Goal: Entertainment & Leisure: Consume media (video, audio)

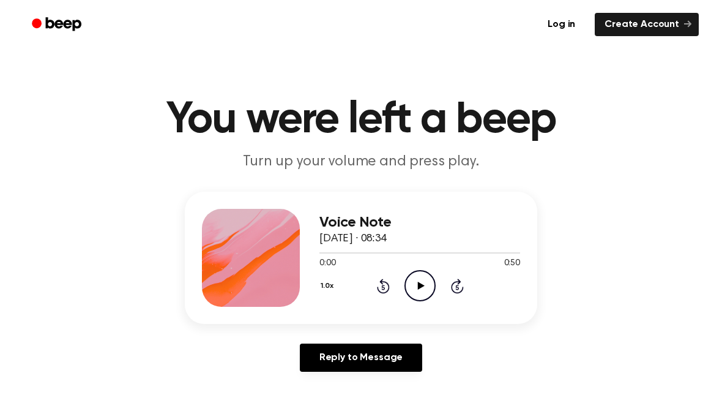
click at [425, 292] on icon "Play Audio" at bounding box center [420, 285] width 31 height 31
click at [420, 284] on icon "Pause Audio" at bounding box center [420, 285] width 31 height 31
click at [435, 296] on icon "Play Audio" at bounding box center [420, 285] width 31 height 31
click at [420, 283] on icon "Pause Audio" at bounding box center [420, 285] width 31 height 31
click at [420, 278] on icon "Play Audio" at bounding box center [420, 285] width 31 height 31
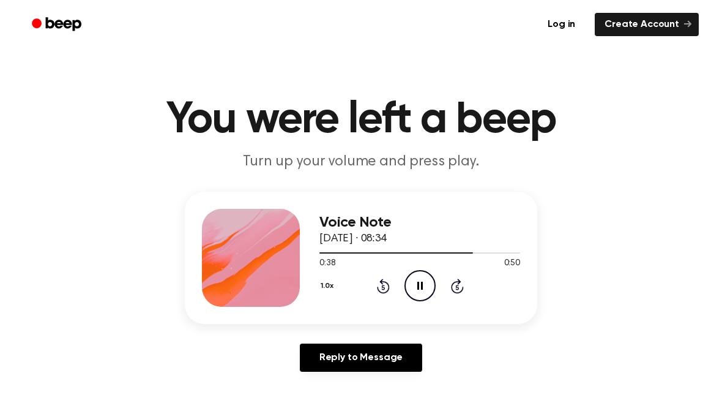
click at [417, 281] on icon "Pause Audio" at bounding box center [420, 285] width 31 height 31
click at [377, 287] on icon at bounding box center [383, 285] width 13 height 15
click at [377, 280] on icon "Rewind 5 seconds" at bounding box center [382, 286] width 13 height 16
click at [427, 294] on icon "Play Audio" at bounding box center [420, 285] width 31 height 31
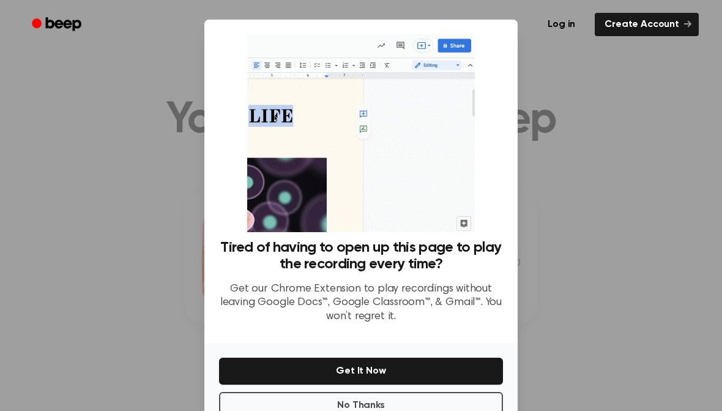
click at [314, 401] on button "No Thanks" at bounding box center [361, 405] width 284 height 27
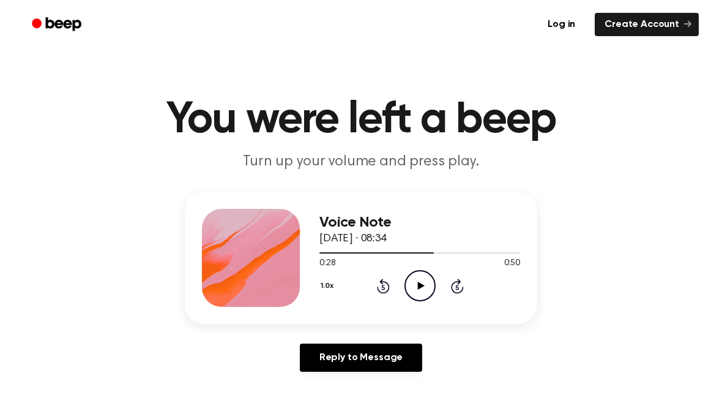
click at [420, 283] on icon "Play Audio" at bounding box center [420, 285] width 31 height 31
click at [420, 285] on icon "Pause Audio" at bounding box center [420, 285] width 31 height 31
click at [389, 282] on icon "Rewind 5 seconds" at bounding box center [382, 286] width 13 height 16
click at [390, 283] on div "1.0x Rewind 5 seconds Play Audio Skip 5 seconds" at bounding box center [419, 285] width 201 height 31
click at [376, 286] on icon "Rewind 5 seconds" at bounding box center [382, 286] width 13 height 16
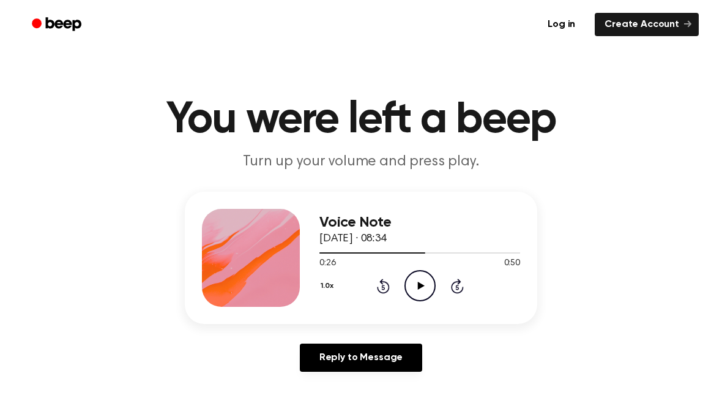
click at [380, 289] on icon "Rewind 5 seconds" at bounding box center [382, 286] width 13 height 16
click at [422, 286] on icon at bounding box center [420, 286] width 7 height 8
click at [422, 282] on icon at bounding box center [420, 286] width 6 height 8
click at [383, 282] on icon at bounding box center [383, 285] width 13 height 15
click at [433, 289] on icon "Play Audio" at bounding box center [420, 285] width 31 height 31
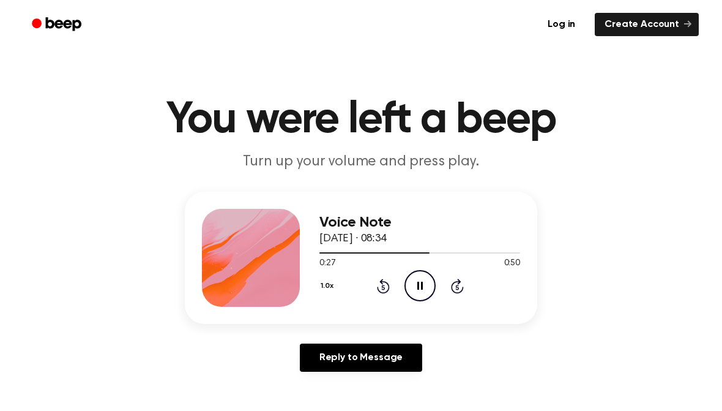
click at [419, 285] on icon at bounding box center [420, 286] width 6 height 8
click at [431, 285] on icon "Play Audio" at bounding box center [420, 285] width 31 height 31
click at [416, 287] on icon "Pause Audio" at bounding box center [420, 285] width 31 height 31
click at [390, 281] on div "1.0x Rewind 5 seconds Play Audio Skip 5 seconds" at bounding box center [419, 285] width 201 height 31
click at [382, 283] on icon at bounding box center [383, 285] width 13 height 15
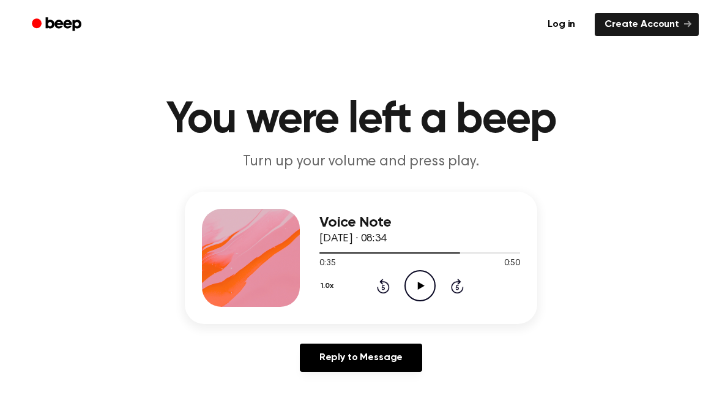
click at [380, 286] on icon "Rewind 5 seconds" at bounding box center [382, 286] width 13 height 16
click at [433, 293] on circle at bounding box center [420, 286] width 30 height 30
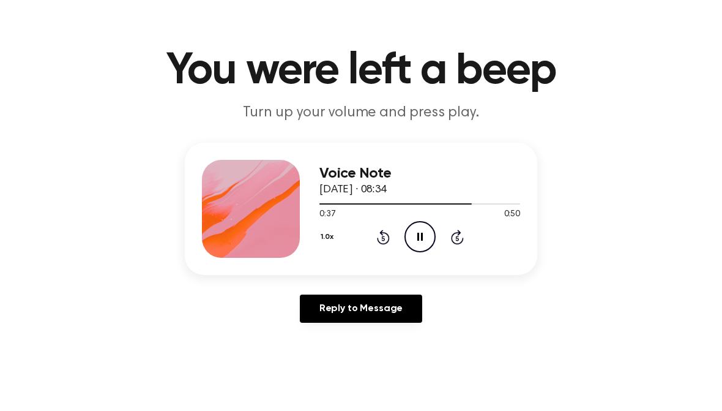
scroll to position [49, 0]
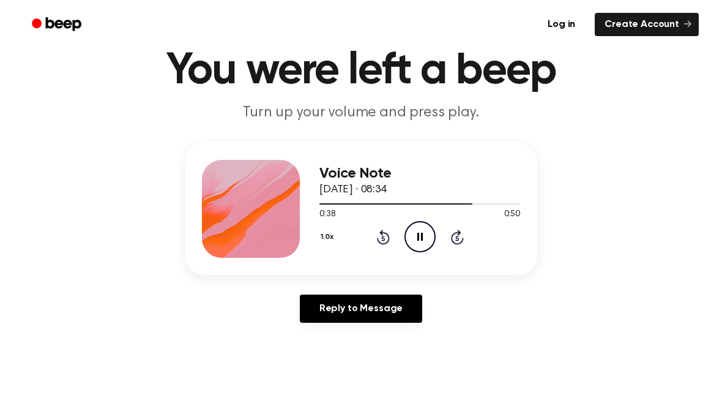
click at [422, 236] on icon at bounding box center [420, 237] width 6 height 8
click at [377, 237] on icon "Rewind 5 seconds" at bounding box center [382, 237] width 13 height 16
click at [422, 234] on icon "Play Audio" at bounding box center [420, 236] width 31 height 31
click at [381, 244] on icon at bounding box center [383, 237] width 13 height 15
click at [379, 237] on icon "Rewind 5 seconds" at bounding box center [382, 237] width 13 height 16
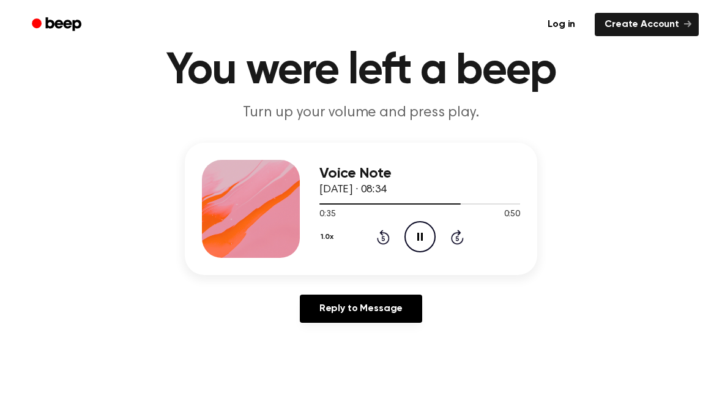
click at [422, 233] on icon at bounding box center [420, 237] width 6 height 8
click at [427, 228] on icon "Play Audio" at bounding box center [420, 236] width 31 height 31
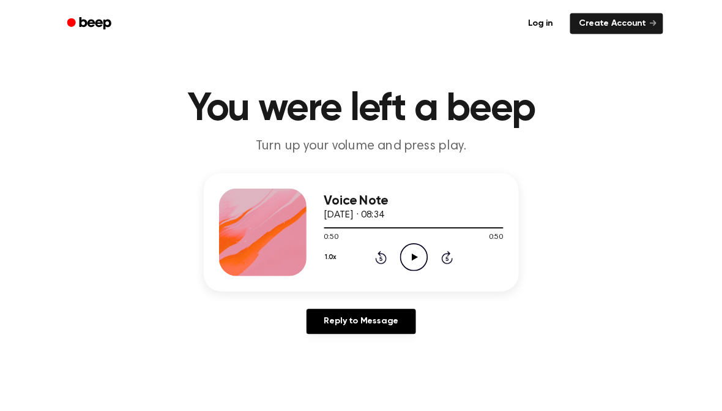
scroll to position [47, 0]
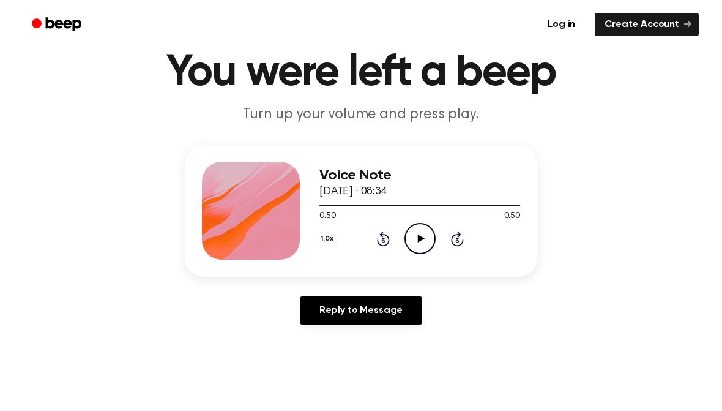
click at [708, 269] on main "You were left a beep Turn up your volume and press play. Voice Note [DATE] · 08…" at bounding box center [361, 330] width 722 height 755
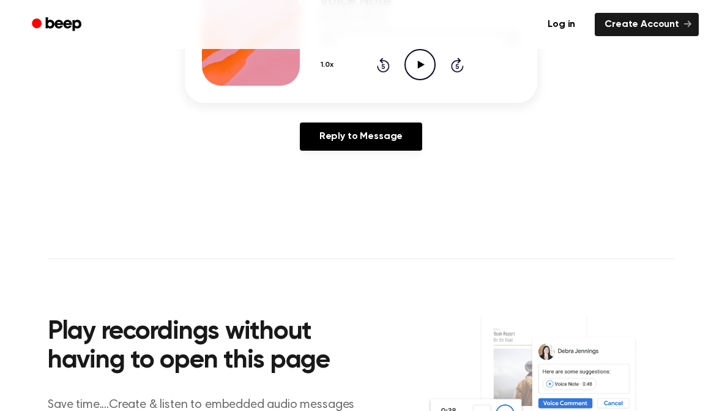
scroll to position [400, 0]
